Goal: Contribute content

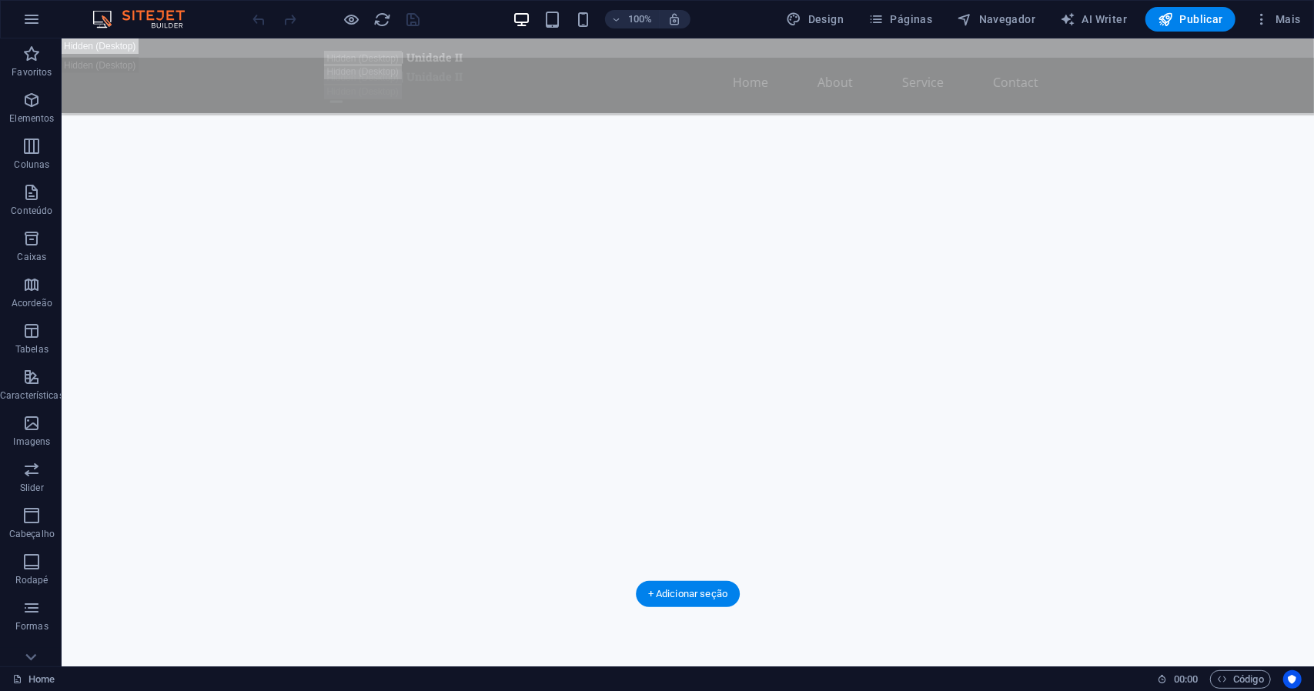
scroll to position [1386, 0]
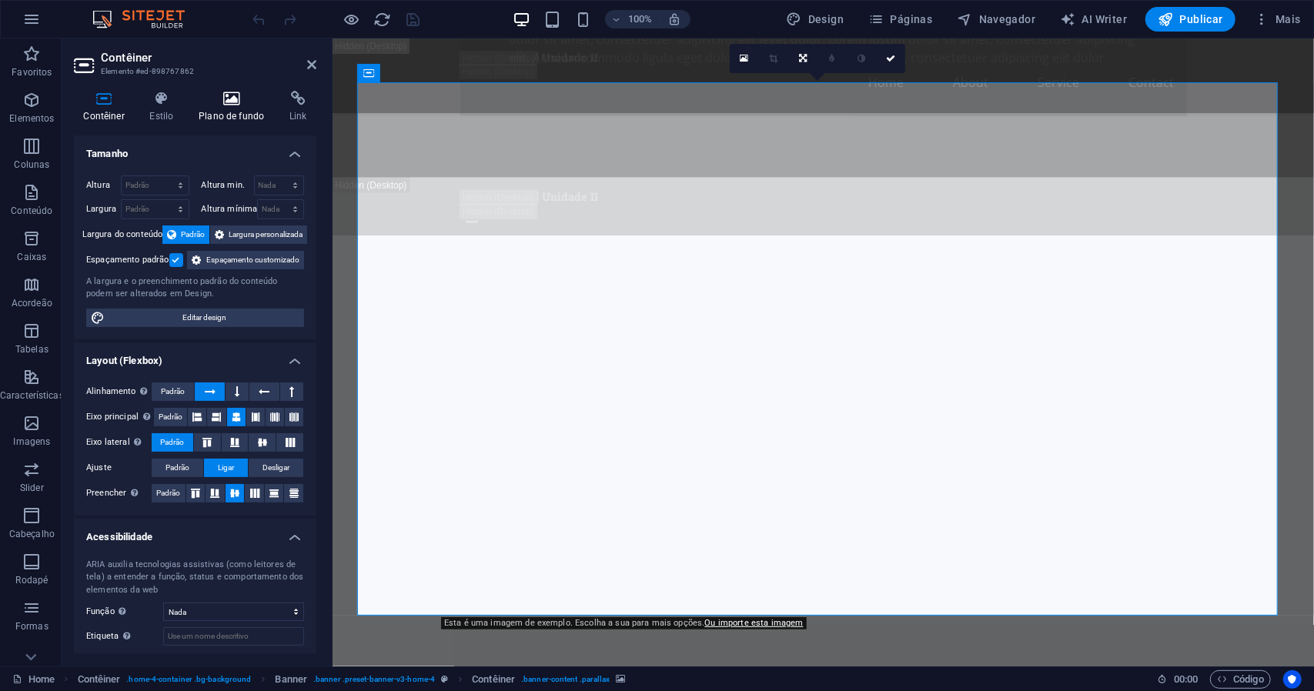
click at [230, 109] on h4 "Plano de fundo" at bounding box center [234, 107] width 91 height 32
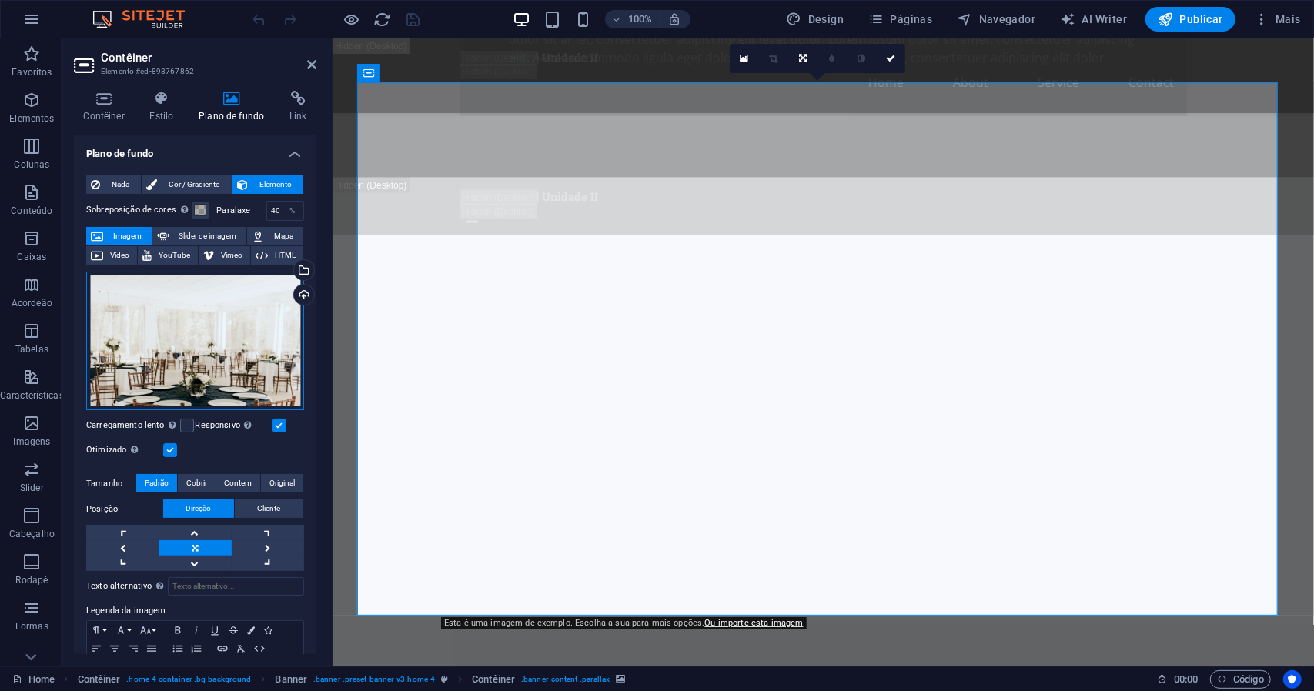
click at [217, 340] on div "Arraste os arquivos aqui, clique para escolher os arquivos ou selecione os arqu…" at bounding box center [195, 341] width 218 height 139
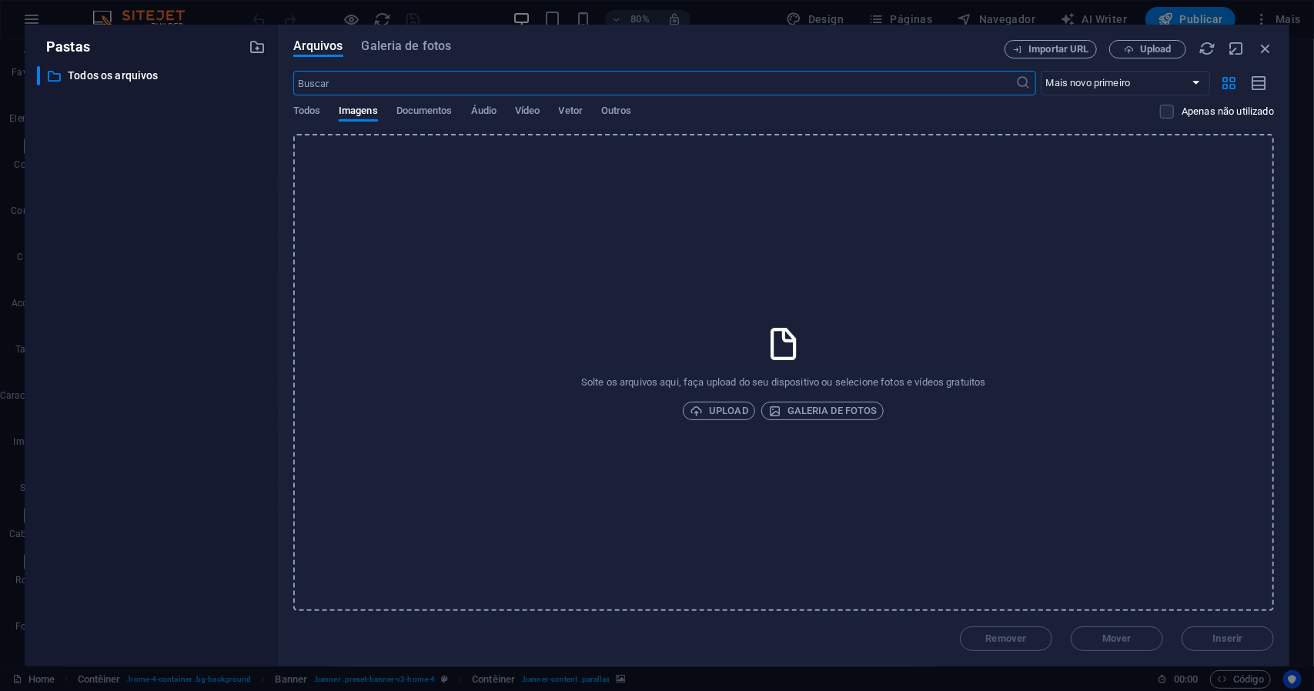
click at [785, 344] on icon at bounding box center [783, 344] width 38 height 38
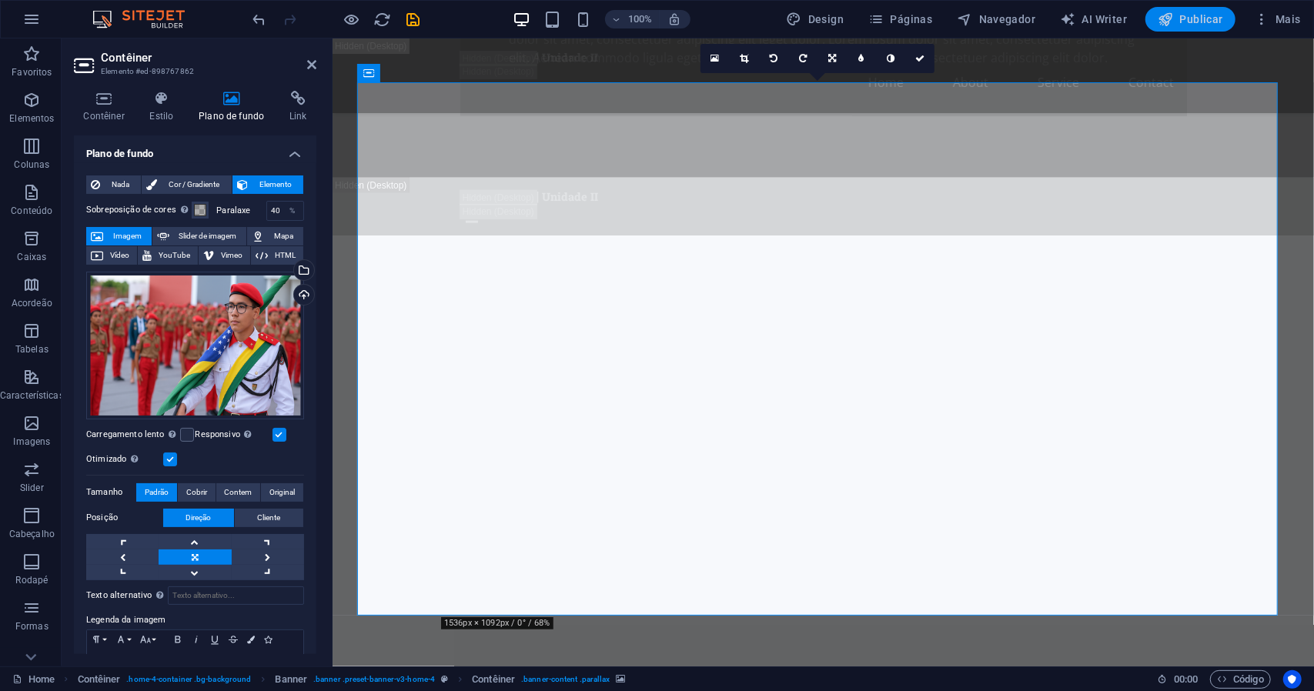
click at [1201, 18] on span "Publicar" at bounding box center [1190, 19] width 65 height 15
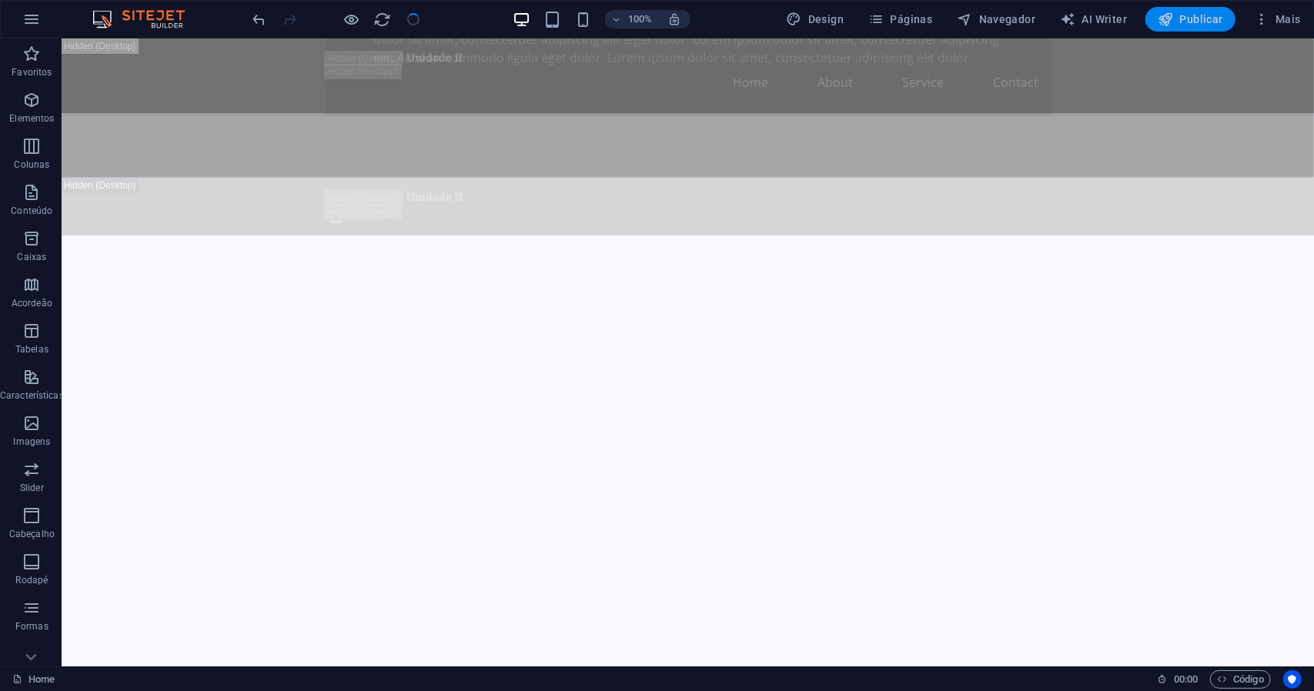
click at [1201, 18] on span "Publicar" at bounding box center [1190, 19] width 65 height 15
